Goal: Task Accomplishment & Management: Manage account settings

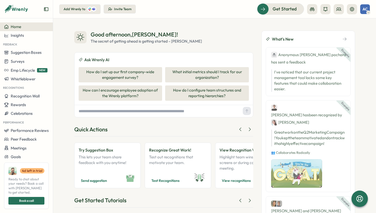
click at [217, 32] on div "Good afternoon , [PERSON_NAME] ! The secret of getting ahead is getting started…" at bounding box center [163, 38] width 179 height 14
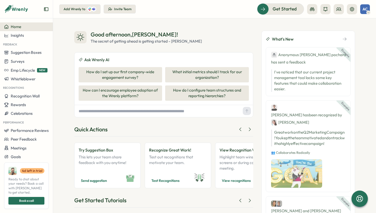
click at [233, 34] on div "Good afternoon , [PERSON_NAME] ! The secret of getting ahead is getting started…" at bounding box center [163, 38] width 179 height 14
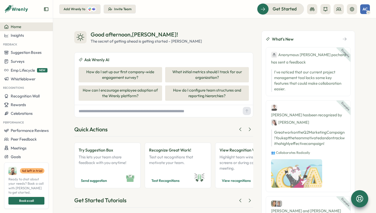
click at [360, 196] on icon at bounding box center [359, 198] width 7 height 7
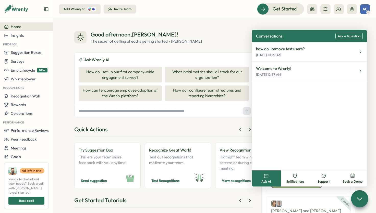
click at [346, 36] on span "Ask a Question" at bounding box center [349, 36] width 23 height 4
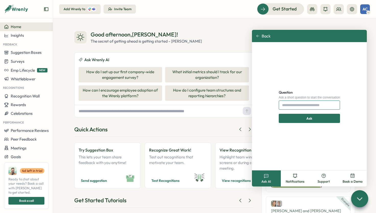
click at [308, 105] on input "Question" at bounding box center [309, 105] width 61 height 9
type input "**********"
click at [310, 118] on button "Ask" at bounding box center [309, 118] width 61 height 9
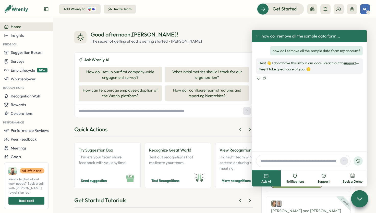
click at [292, 51] on p "how do I remove all the sample data form my account?" at bounding box center [317, 51] width 88 height 6
copy p "how do I remove all the sample data form my account?"
click at [290, 159] on input "text" at bounding box center [299, 161] width 80 height 8
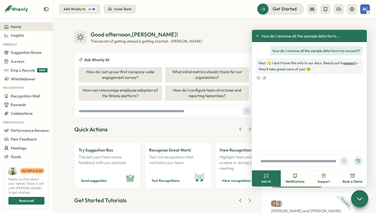
click at [356, 161] on icon at bounding box center [358, 161] width 5 height 5
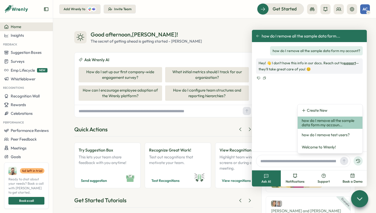
click at [294, 164] on input "text" at bounding box center [299, 161] width 80 height 8
paste input "**********"
click at [307, 161] on input "**********" at bounding box center [299, 161] width 80 height 8
type input "**********"
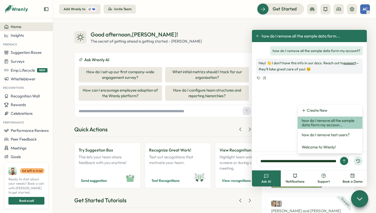
click at [335, 87] on div "how do I remove all the sample data form my account? Hey! 👋 I don't have this i…" at bounding box center [309, 97] width 115 height 110
click at [289, 158] on input "**********" at bounding box center [299, 161] width 80 height 8
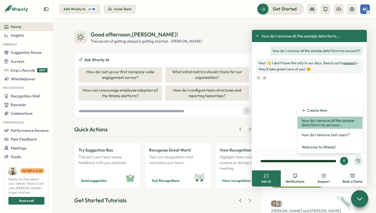
click at [256, 36] on icon at bounding box center [258, 36] width 4 height 4
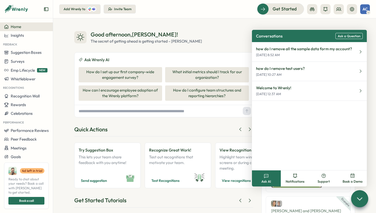
click at [349, 35] on span "Ask a Question" at bounding box center [349, 36] width 23 height 4
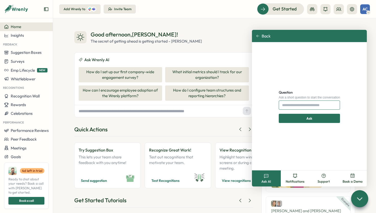
click at [295, 105] on input "Question" at bounding box center [309, 105] width 61 height 9
paste input "**********"
click at [327, 106] on input "**********" at bounding box center [309, 105] width 61 height 9
click at [336, 106] on input "**********" at bounding box center [309, 105] width 61 height 9
type input "**********"
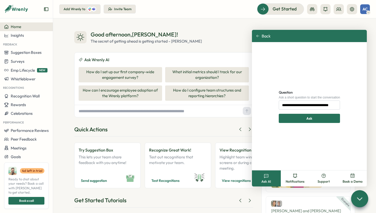
click at [315, 119] on div "Ask" at bounding box center [310, 118] width 52 height 9
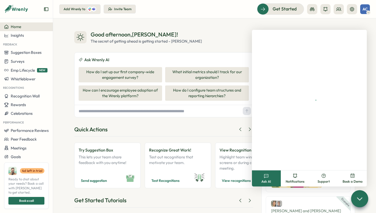
click at [315, 119] on div at bounding box center [309, 100] width 115 height 141
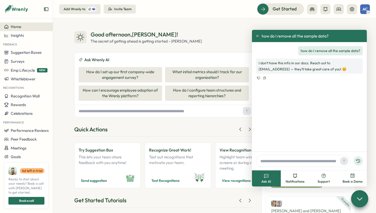
click at [288, 69] on p "I don't have this info in our docs. Reach out to support@wrenly.ai — they'll ta…" at bounding box center [310, 66] width 102 height 12
click at [321, 179] on button "Support" at bounding box center [324, 179] width 29 height 16
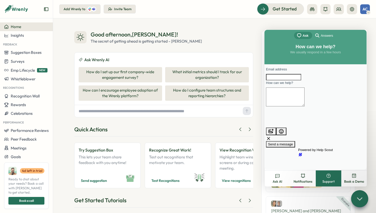
click at [324, 36] on span "Answers" at bounding box center [327, 35] width 12 height 5
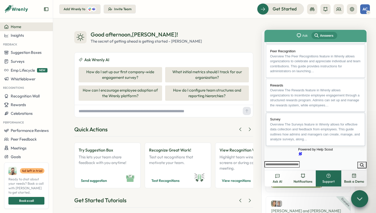
scroll to position [134, 0]
click at [360, 201] on icon at bounding box center [359, 198] width 7 height 7
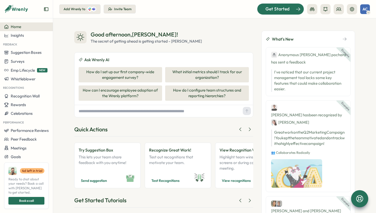
click at [279, 8] on span "Get Started" at bounding box center [278, 9] width 24 height 7
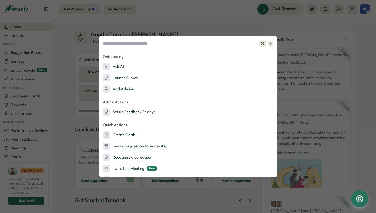
scroll to position [0, 0]
click at [131, 43] on input at bounding box center [188, 44] width 179 height 14
click at [225, 29] on div "⌘ K Onboarding Ask AI Launch Survey Add Admins Admin Actions Set up Feedback Fr…" at bounding box center [188, 106] width 376 height 213
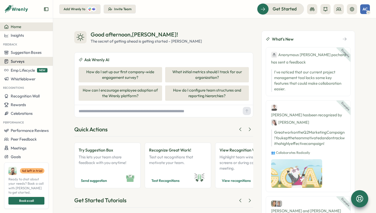
click at [31, 62] on div "Surveys" at bounding box center [26, 61] width 45 height 5
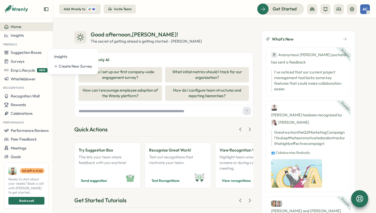
click at [55, 43] on div "Good afternoon , Adrian ! The secret of getting ahead is getting started - Mark…" at bounding box center [214, 115] width 323 height 195
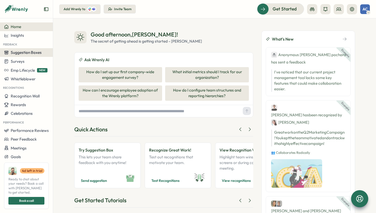
click at [22, 52] on span "Suggestion Boxes" at bounding box center [26, 52] width 31 height 5
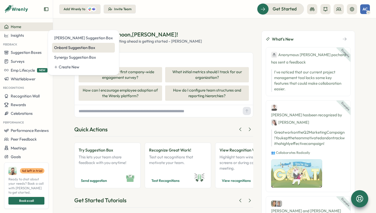
click at [75, 45] on div "Onbord Suggestion Box" at bounding box center [83, 48] width 59 height 6
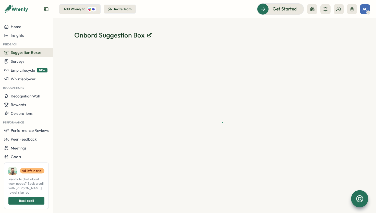
click at [124, 23] on div "Onbord Suggestion Box" at bounding box center [214, 115] width 323 height 195
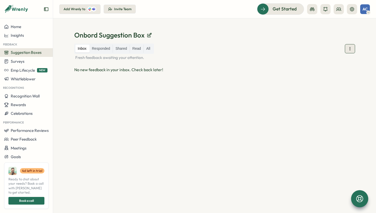
click at [348, 47] on icon at bounding box center [350, 48] width 5 height 5
click at [268, 33] on div "Onbord Suggestion Box" at bounding box center [214, 35] width 281 height 9
click at [338, 8] on icon at bounding box center [339, 9] width 5 height 5
click at [337, 26] on div "Org Members" at bounding box center [339, 25] width 32 height 6
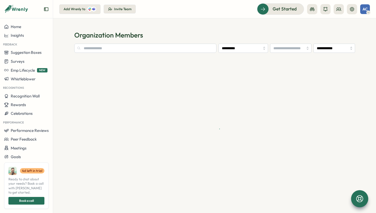
type input "**********"
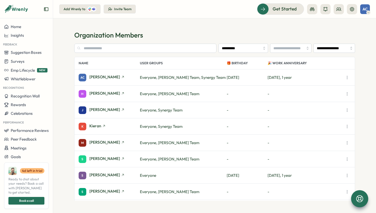
click at [237, 27] on section "**********" at bounding box center [214, 115] width 323 height 195
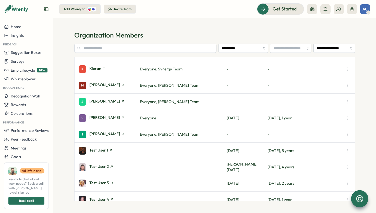
scroll to position [58, 0]
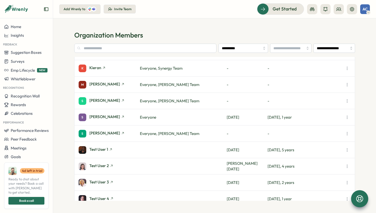
click at [348, 117] on icon "button" at bounding box center [347, 117] width 5 height 5
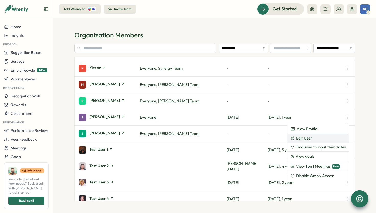
click at [328, 138] on button "Edit User" at bounding box center [319, 138] width 62 height 9
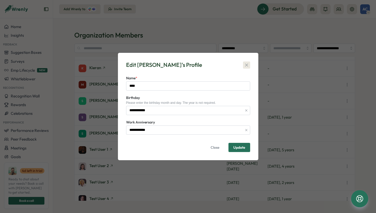
click at [246, 65] on icon "button" at bounding box center [246, 65] width 5 height 5
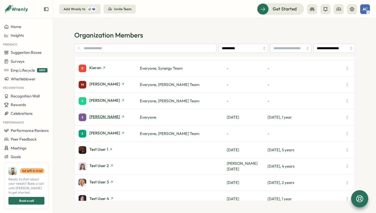
click at [93, 119] on span "Sean" at bounding box center [104, 117] width 31 height 4
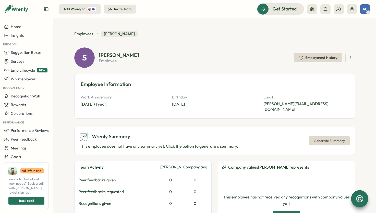
click at [173, 65] on div "S Sean employee Employment History" at bounding box center [214, 58] width 281 height 20
click at [349, 60] on icon "button" at bounding box center [350, 57] width 5 height 5
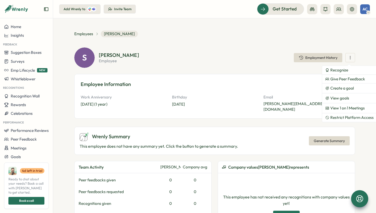
click at [351, 57] on icon "button" at bounding box center [350, 57] width 5 height 5
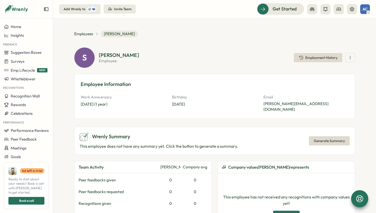
click at [159, 53] on section "Sean employee Employment History" at bounding box center [227, 58] width 257 height 10
click at [258, 62] on section "Sean employee Employment History" at bounding box center [227, 58] width 257 height 10
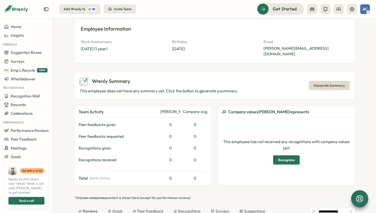
scroll to position [71, 0]
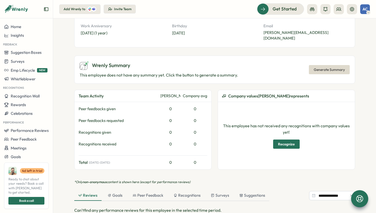
click at [212, 93] on div "Wrenly Summary This employee does not have any summary yet. Click the button to…" at bounding box center [214, 113] width 281 height 114
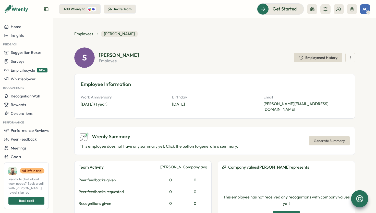
scroll to position [0, 0]
click at [85, 35] on span "Employees" at bounding box center [83, 34] width 19 height 6
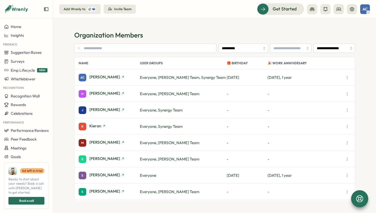
click at [193, 26] on section "**********" at bounding box center [214, 115] width 323 height 195
click at [222, 33] on h1 "Organization Members" at bounding box center [214, 35] width 281 height 9
click at [348, 9] on button at bounding box center [352, 9] width 10 height 10
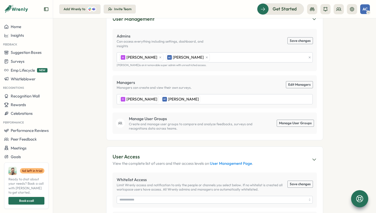
scroll to position [96, 0]
click at [232, 54] on div "H Hugh AC Adrian Cardenosa" at bounding box center [212, 58] width 188 height 10
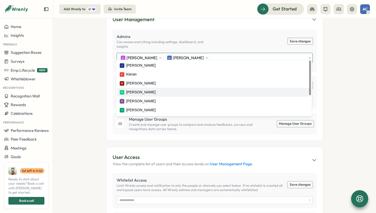
scroll to position [0, 0]
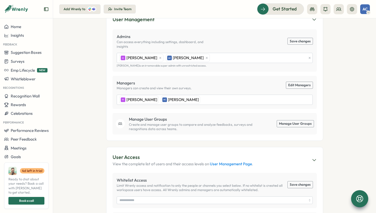
click at [349, 69] on section "Settings AC Adrian Cardenosa onbord My Account Sign Out You're on a Trial - Dis…" at bounding box center [214, 115] width 323 height 195
click at [305, 121] on link "Manage User Groups" at bounding box center [295, 124] width 37 height 7
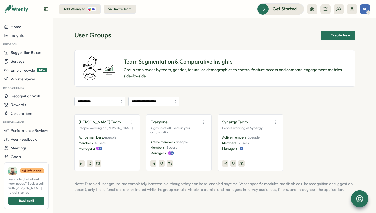
click at [223, 102] on div "**********" at bounding box center [214, 101] width 281 height 9
click at [275, 121] on icon "button" at bounding box center [275, 122] width 5 height 5
click at [270, 139] on button "Edit" at bounding box center [262, 142] width 32 height 9
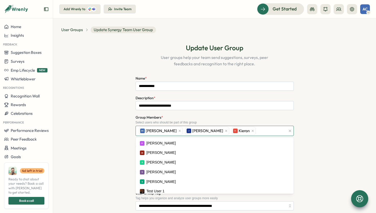
click at [255, 128] on div "AC Adrian Cardenosa J Jessie K Kieran" at bounding box center [212, 131] width 148 height 10
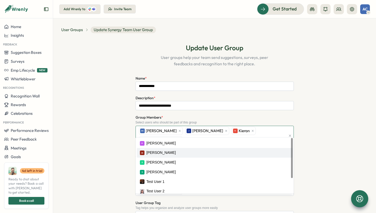
scroll to position [-1, 0]
click at [343, 126] on div "**********" at bounding box center [214, 171] width 307 height 269
click at [341, 126] on div "**********" at bounding box center [214, 171] width 307 height 269
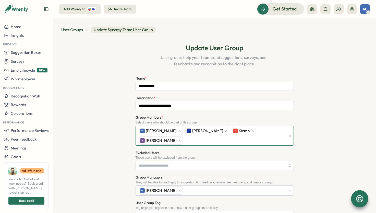
click at [341, 126] on div "**********" at bounding box center [214, 171] width 307 height 269
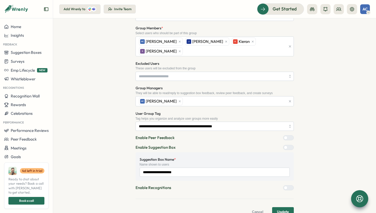
scroll to position [89, 0]
click at [277, 208] on span "Update" at bounding box center [283, 212] width 12 height 9
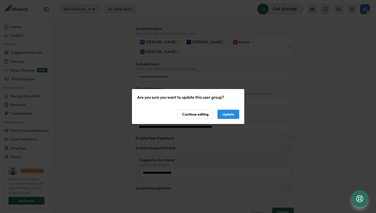
click at [224, 112] on span "Update" at bounding box center [229, 114] width 12 height 9
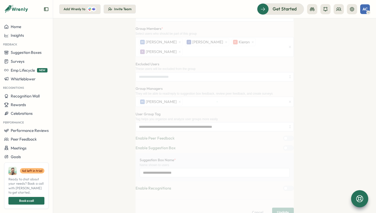
scroll to position [0, 0]
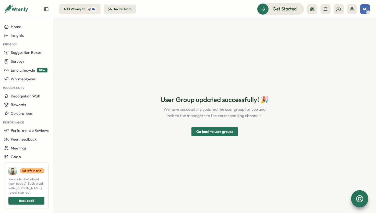
click at [87, 70] on section "User Group updated successfully! 🎉 We have successfully updated the user group …" at bounding box center [214, 115] width 323 height 195
click at [20, 60] on span "Surveys" at bounding box center [18, 61] width 14 height 5
click at [27, 54] on span "Suggestion Boxes" at bounding box center [26, 52] width 31 height 5
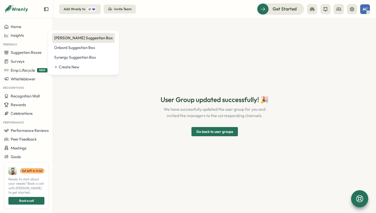
click at [73, 38] on div "Curtin Suggestion Box" at bounding box center [83, 38] width 59 height 6
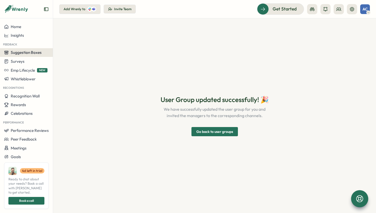
click at [38, 54] on span "Suggestion Boxes" at bounding box center [26, 52] width 31 height 5
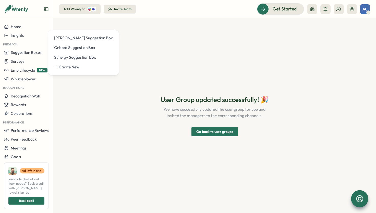
click at [216, 45] on section "User Group updated successfully! 🎉 We have successfully updated the user group …" at bounding box center [214, 115] width 323 height 195
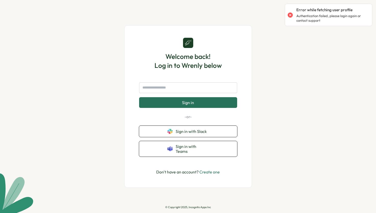
click at [21, 30] on div "Welcome back! Log in to Wrenly below Sign in -or- Sign in with Slack Sign in wi…" at bounding box center [188, 106] width 376 height 213
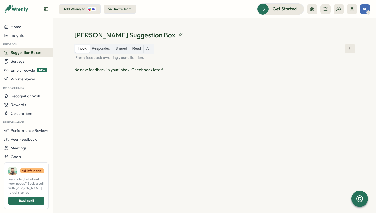
click at [181, 17] on header "Add Wrenly to Invite Team Get Started AC" at bounding box center [214, 9] width 323 height 18
click at [148, 51] on label "All" at bounding box center [148, 49] width 9 height 8
click at [268, 24] on div "Curtin Suggestion Box Inbox Responded Shared Read All All feedback You haven't …" at bounding box center [214, 115] width 323 height 195
click at [21, 27] on span "Home" at bounding box center [16, 26] width 10 height 5
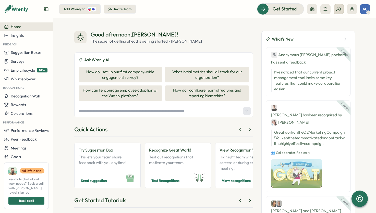
click at [340, 9] on icon at bounding box center [339, 9] width 5 height 5
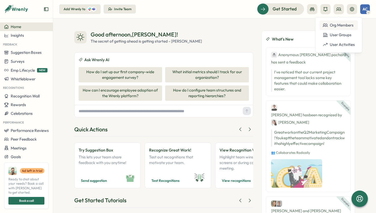
click at [343, 25] on div "Org Members" at bounding box center [339, 25] width 32 height 6
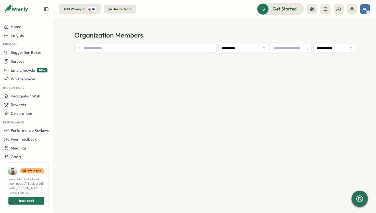
type input "**********"
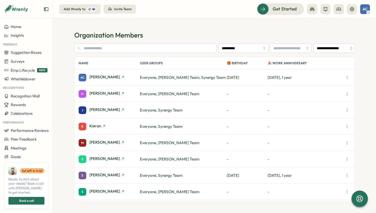
click at [203, 24] on section "**********" at bounding box center [214, 115] width 323 height 195
click at [362, 120] on section "**********" at bounding box center [214, 115] width 323 height 195
click at [363, 86] on section "**********" at bounding box center [214, 115] width 323 height 195
click at [347, 95] on icon "button" at bounding box center [347, 93] width 5 height 5
click at [359, 94] on section "**********" at bounding box center [214, 115] width 323 height 195
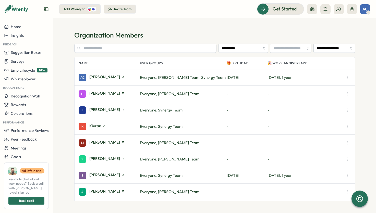
click at [194, 27] on section "**********" at bounding box center [214, 115] width 323 height 195
click at [134, 24] on section "**********" at bounding box center [214, 115] width 323 height 195
click at [94, 8] on icon at bounding box center [93, 9] width 3 height 3
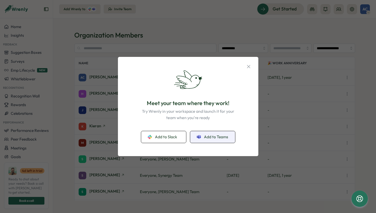
click at [219, 136] on span "Add to Teams" at bounding box center [216, 137] width 24 height 6
click at [209, 140] on button "Add to Teams" at bounding box center [212, 137] width 45 height 12
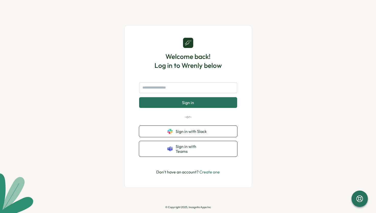
click at [89, 164] on div "Welcome back! Log in to Wrenly below Sign in -or- Sign in with Slack Sign in wi…" at bounding box center [188, 106] width 376 height 213
click at [188, 92] on input "text" at bounding box center [188, 88] width 98 height 11
click at [286, 111] on div "Welcome back! Log in to Wrenly below Sign in -or- Sign in with Slack Sign in wi…" at bounding box center [188, 106] width 376 height 213
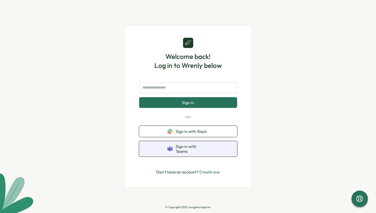
click at [192, 152] on button "Sign in with Teams" at bounding box center [188, 149] width 98 height 16
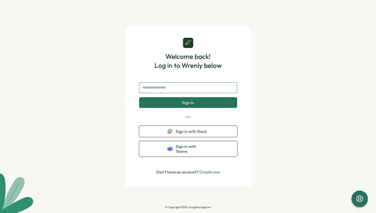
click at [184, 89] on input "text" at bounding box center [188, 88] width 98 height 11
type input "**********"
click at [188, 105] on button "Sign in" at bounding box center [188, 102] width 98 height 11
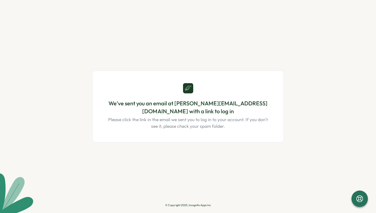
click at [290, 15] on main "We've sent you an email at adrian@onbord.au with a link to log in Please click …" at bounding box center [188, 106] width 376 height 213
click at [266, 6] on main "We've sent you an email at adrian@onbord.au with a link to log in Please click …" at bounding box center [188, 106] width 376 height 213
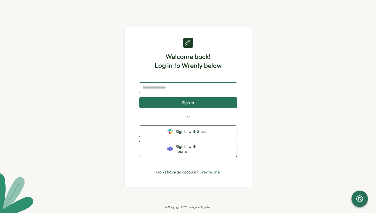
click at [196, 93] on input "text" at bounding box center [188, 88] width 98 height 11
click at [192, 105] on span "Sign in" at bounding box center [188, 102] width 12 height 5
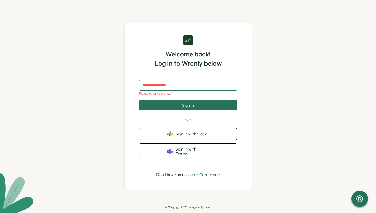
click at [189, 87] on input "text" at bounding box center [188, 85] width 98 height 11
click at [179, 46] on div "Welcome back! Log in to Wrenly below" at bounding box center [188, 51] width 67 height 32
click at [163, 89] on input "text" at bounding box center [188, 85] width 98 height 11
click at [263, 17] on div "Welcome back! Log in to Wrenly below Please enter your email Sign in -or- Sign …" at bounding box center [188, 106] width 376 height 213
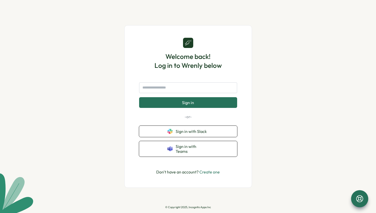
click at [357, 199] on icon at bounding box center [359, 198] width 7 height 7
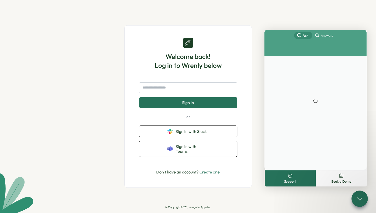
click at [323, 16] on div "Welcome back! Log in to Wrenly below Sign in -or- Sign in with Slack Sign in wi…" at bounding box center [188, 106] width 376 height 213
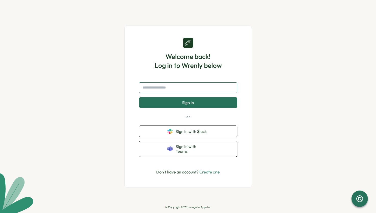
click at [196, 89] on input "text" at bounding box center [188, 88] width 98 height 11
click at [183, 105] on span "Sign in" at bounding box center [188, 102] width 12 height 5
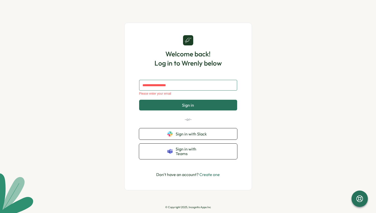
click at [183, 88] on input "text" at bounding box center [188, 85] width 98 height 11
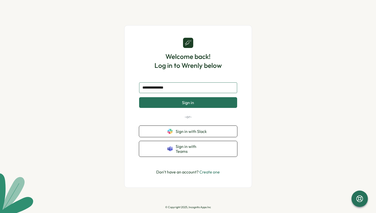
type input "**********"
click at [192, 104] on span "Sign in" at bounding box center [188, 102] width 12 height 5
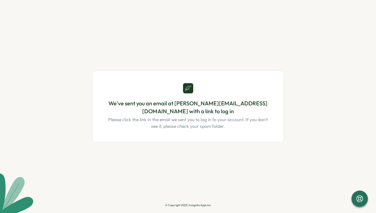
click at [194, 59] on div "We've sent you an email at adrian@onbord.au with a link to log in Please click …" at bounding box center [188, 106] width 192 height 185
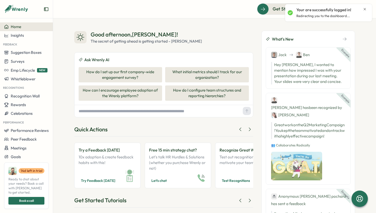
click at [217, 31] on div "Good afternoon , Adrian ! The secret of getting ahead is getting started - Mark…" at bounding box center [163, 38] width 179 height 14
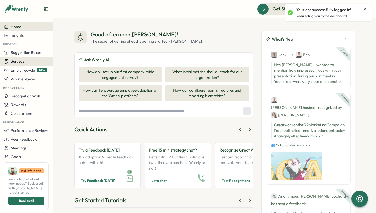
click at [42, 59] on div "Surveys" at bounding box center [26, 61] width 45 height 5
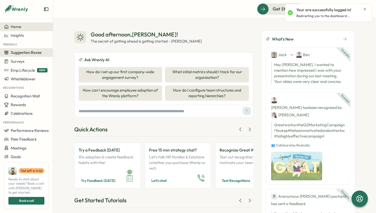
click at [29, 54] on span "Suggestion Boxes" at bounding box center [26, 52] width 31 height 5
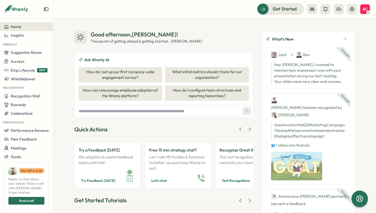
click at [160, 19] on div "Good afternoon , Adrian ! The secret of getting ahead is getting started - Mark…" at bounding box center [214, 115] width 323 height 195
click at [362, 4] on div "Get Started AC" at bounding box center [313, 8] width 113 height 11
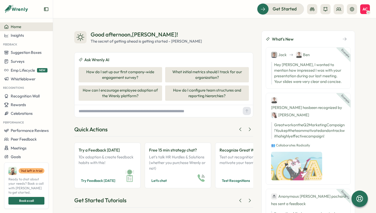
click at [363, 7] on span "AC" at bounding box center [365, 9] width 5 height 4
click at [356, 25] on div "Edit Profile" at bounding box center [356, 25] width 25 height 6
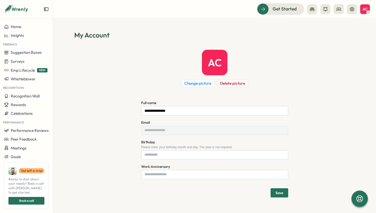
click at [151, 58] on div "AC Change picture Delete picture" at bounding box center [214, 69] width 147 height 38
click at [78, 36] on h1 "My Account" at bounding box center [214, 35] width 281 height 9
click at [82, 125] on div "**********" at bounding box center [214, 124] width 281 height 148
click at [269, 52] on div "AC Change picture Delete picture" at bounding box center [214, 69] width 147 height 38
click at [359, 201] on icon at bounding box center [360, 199] width 9 height 9
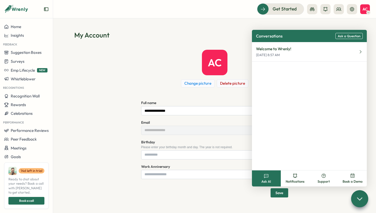
click at [365, 9] on span "AC" at bounding box center [365, 9] width 5 height 4
click at [362, 205] on div at bounding box center [359, 198] width 17 height 17
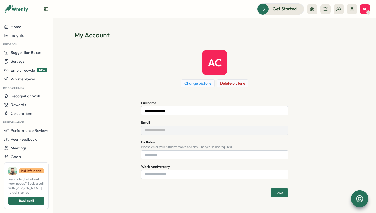
click at [366, 8] on span "AC" at bounding box center [365, 9] width 5 height 4
click at [356, 26] on div "Edit Profile" at bounding box center [356, 25] width 25 height 6
click at [367, 10] on span "AC" at bounding box center [365, 9] width 5 height 4
click at [340, 9] on icon at bounding box center [339, 9] width 5 height 5
click at [276, 42] on div "**********" at bounding box center [214, 114] width 281 height 167
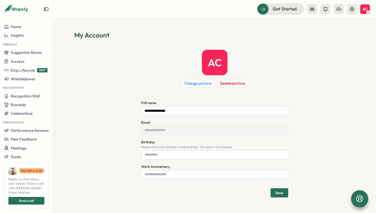
click at [138, 79] on div "**********" at bounding box center [214, 124] width 281 height 148
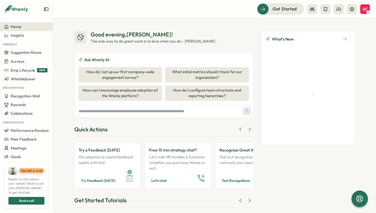
click at [369, 7] on div "AC" at bounding box center [366, 9] width 10 height 10
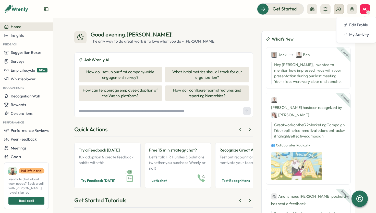
click at [340, 9] on icon at bounding box center [339, 9] width 5 height 5
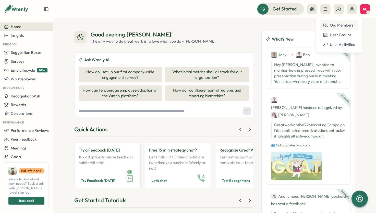
click at [341, 25] on div "Org Members" at bounding box center [339, 25] width 32 height 6
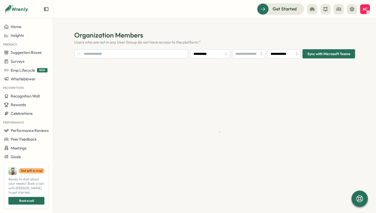
type input "**********"
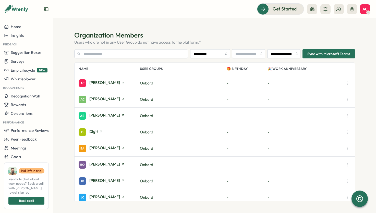
click at [163, 43] on p "Users who are not in any User Group do not have access to the platform.*" at bounding box center [214, 43] width 281 height 6
click at [198, 36] on h1 "Organization Members" at bounding box center [214, 35] width 281 height 9
click at [182, 42] on p "Users who are not in any User Group do not have access to the platform.*" at bounding box center [214, 43] width 281 height 6
click at [174, 24] on section "**********" at bounding box center [214, 115] width 323 height 195
click at [116, 83] on span "[PERSON_NAME]" at bounding box center [104, 83] width 31 height 4
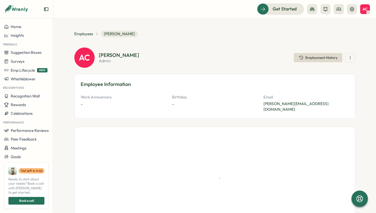
click at [229, 31] on div "Employees [PERSON_NAME]" at bounding box center [214, 34] width 281 height 7
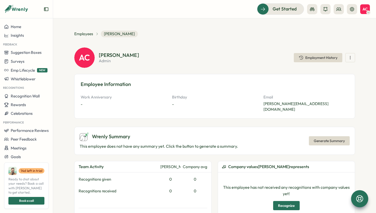
click at [360, 196] on icon at bounding box center [360, 199] width 9 height 9
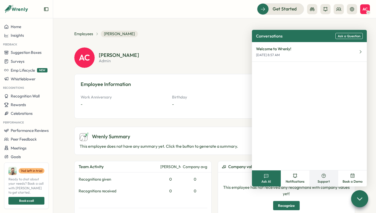
click at [324, 175] on icon at bounding box center [323, 175] width 1 height 1
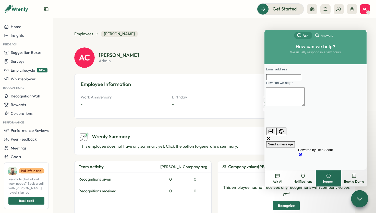
click at [300, 81] on input "Email address" at bounding box center [283, 77] width 35 height 7
type input "**********"
click at [304, 105] on textarea "How can we help?" at bounding box center [285, 97] width 39 height 19
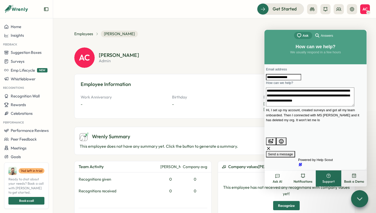
scroll to position [4, 0]
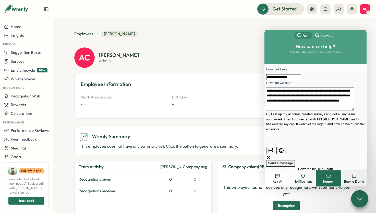
type textarea "**********"
click at [293, 161] on span "Send a message" at bounding box center [280, 163] width 25 height 4
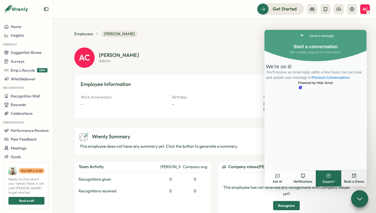
click at [314, 80] on span "You’ll receive an email reply within a few hours. You can view and update your …" at bounding box center [314, 74] width 96 height 9
click at [362, 202] on icon at bounding box center [359, 198] width 7 height 7
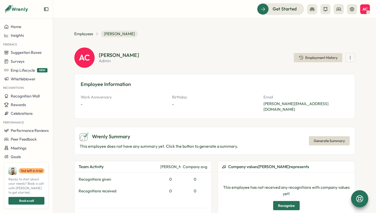
click at [198, 40] on div "**********" at bounding box center [214, 203] width 281 height 344
click at [363, 9] on span "AC" at bounding box center [365, 9] width 5 height 4
click at [355, 10] on icon at bounding box center [352, 9] width 5 height 5
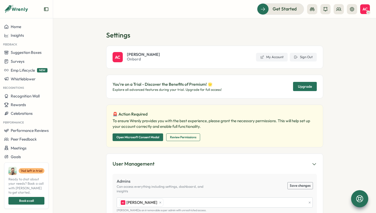
click at [336, 121] on section "Settings AC [PERSON_NAME] Onbord My Account Sign Out You're on a Trial - Discov…" at bounding box center [214, 115] width 323 height 195
click at [275, 121] on p "To ensure Wrenly provides you with the best experience, please grant the necess…" at bounding box center [215, 123] width 204 height 11
click at [244, 42] on div "Settings AC [PERSON_NAME] Onbord My Account Sign Out" at bounding box center [214, 50] width 217 height 38
click at [83, 49] on section "Settings AC [PERSON_NAME] Onbord My Account Sign Out You're on a Trial - Discov…" at bounding box center [214, 115] width 323 height 195
click at [24, 31] on button "Insights" at bounding box center [26, 35] width 53 height 9
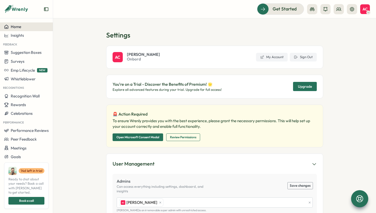
click at [24, 28] on div "Home" at bounding box center [26, 27] width 45 height 5
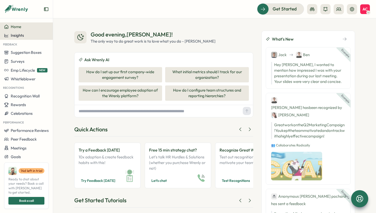
click at [23, 38] on span "Insights" at bounding box center [17, 35] width 13 height 5
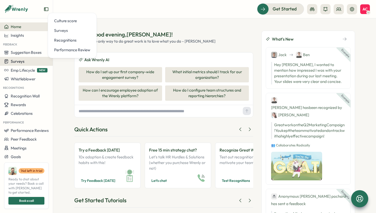
click at [25, 60] on div "Surveys" at bounding box center [26, 61] width 45 height 5
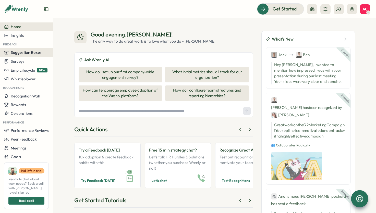
click at [30, 54] on span "Suggestion Boxes" at bounding box center [26, 52] width 31 height 5
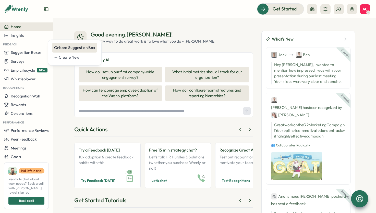
click at [77, 48] on div "Onbord Suggestion Box" at bounding box center [74, 48] width 41 height 6
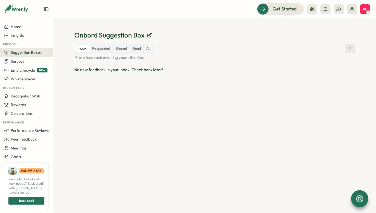
click at [188, 26] on div "Onbord Suggestion Box Inbox Responded Shared Read All Fresh feedback awaiting y…" at bounding box center [214, 115] width 323 height 195
click at [150, 49] on label "All" at bounding box center [148, 49] width 9 height 8
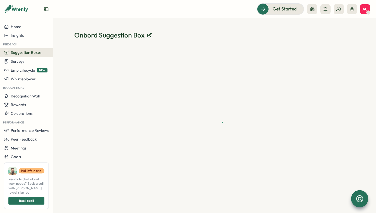
click at [213, 16] on header "Get Started AC" at bounding box center [214, 9] width 323 height 18
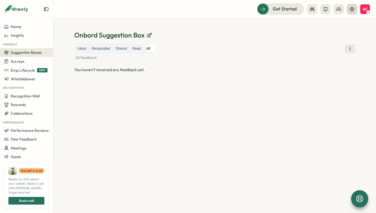
click at [354, 10] on icon at bounding box center [352, 9] width 5 height 5
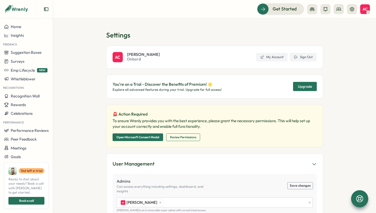
click at [255, 39] on h1 "Settings" at bounding box center [214, 35] width 217 height 9
click at [244, 42] on div "Settings AC [PERSON_NAME] Onbord My Account Sign Out" at bounding box center [214, 50] width 217 height 38
click at [136, 59] on span "Onbord" at bounding box center [143, 59] width 33 height 6
click at [177, 32] on h1 "Settings" at bounding box center [214, 35] width 217 height 9
